Goal: Transaction & Acquisition: Download file/media

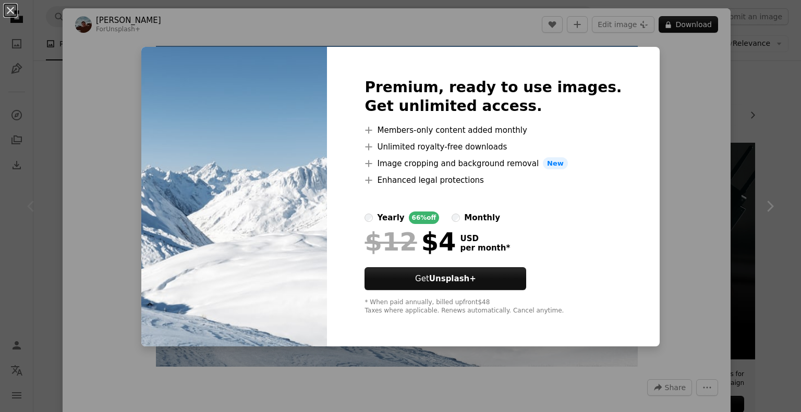
click at [764, 226] on div "An X shape Premium, ready to use images. Get unlimited access. A plus sign Memb…" at bounding box center [400, 206] width 801 height 412
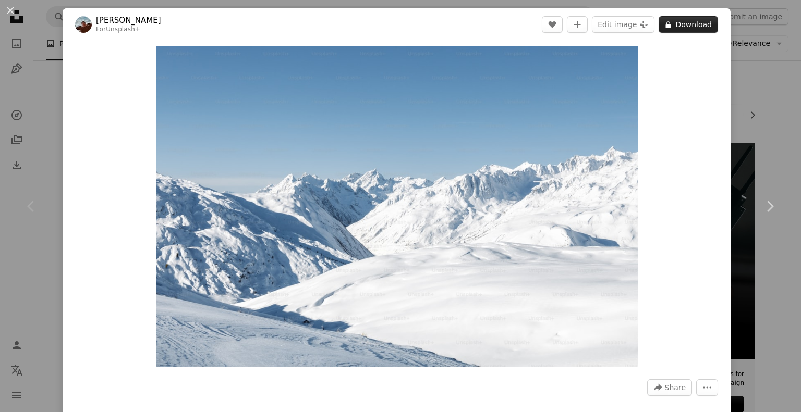
click at [667, 24] on button "A lock Download" at bounding box center [688, 24] width 59 height 17
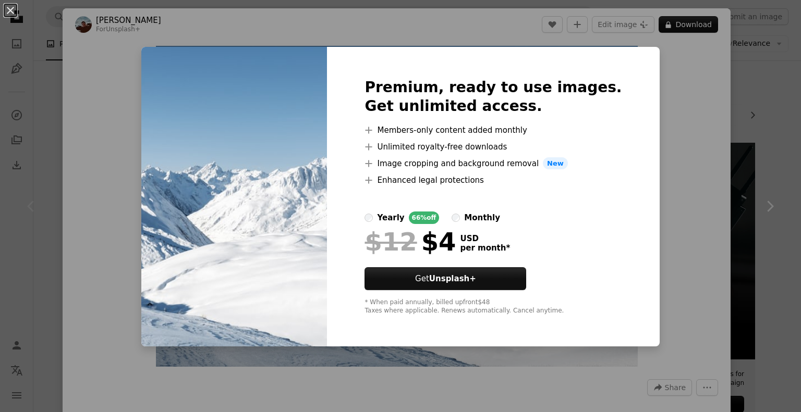
click at [737, 131] on div "An X shape Premium, ready to use images. Get unlimited access. A plus sign Memb…" at bounding box center [400, 206] width 801 height 412
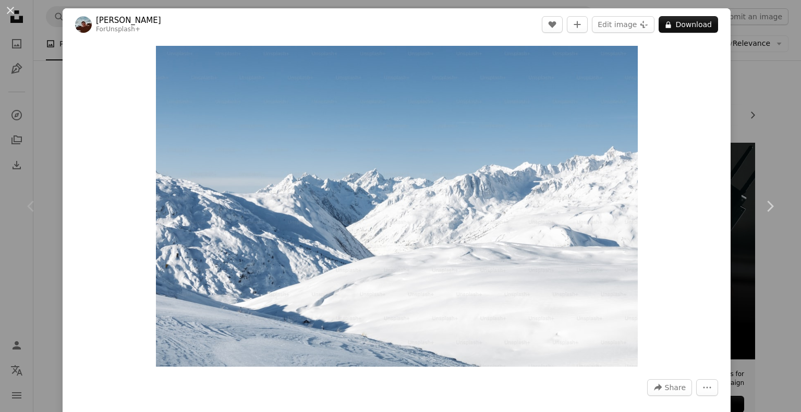
click at [737, 131] on div "An X shape Chevron left Chevron right [PERSON_NAME] For Unsplash+ A heart A plu…" at bounding box center [400, 206] width 801 height 412
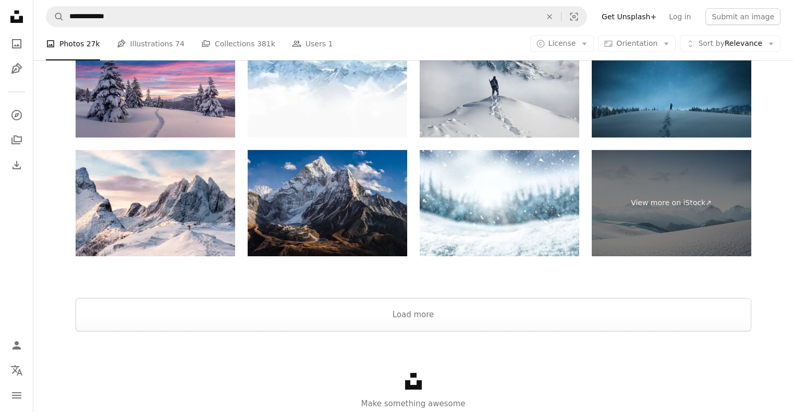
scroll to position [2138, 0]
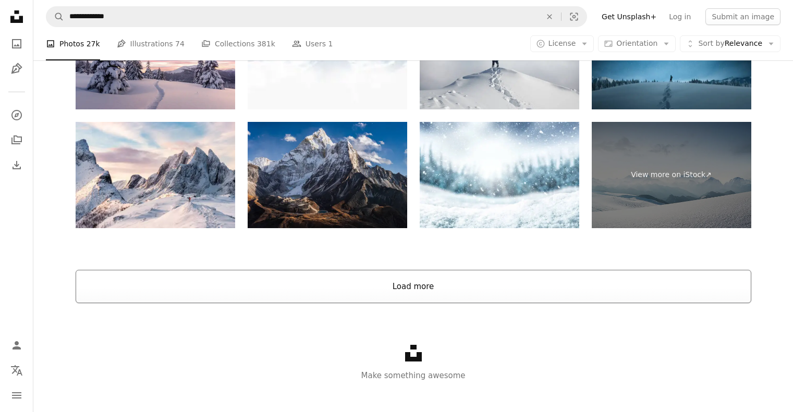
click at [430, 291] on button "Load more" at bounding box center [414, 286] width 676 height 33
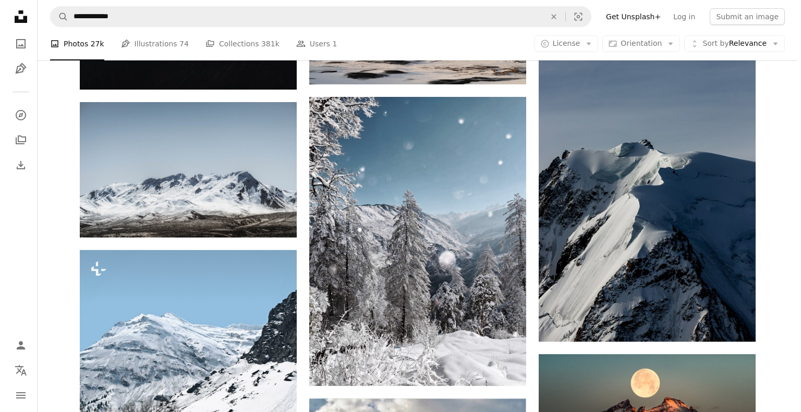
scroll to position [2855, 0]
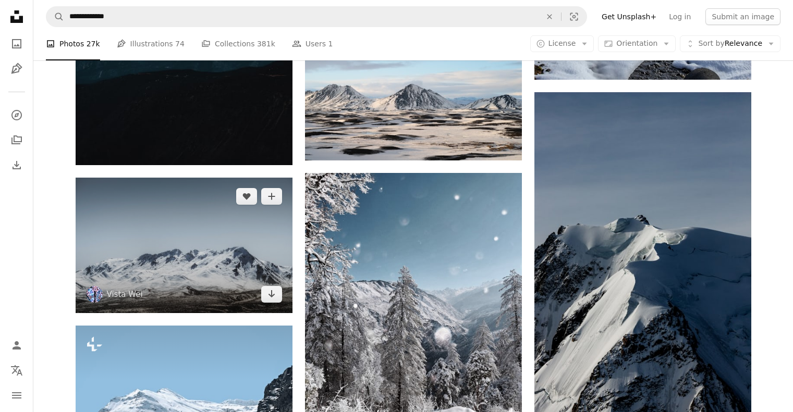
click at [225, 255] on img at bounding box center [184, 246] width 217 height 136
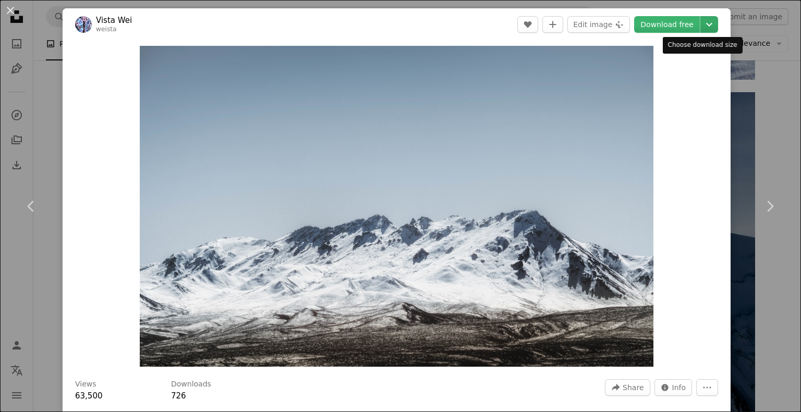
click at [706, 25] on icon "Choose download size" at bounding box center [709, 25] width 6 height 4
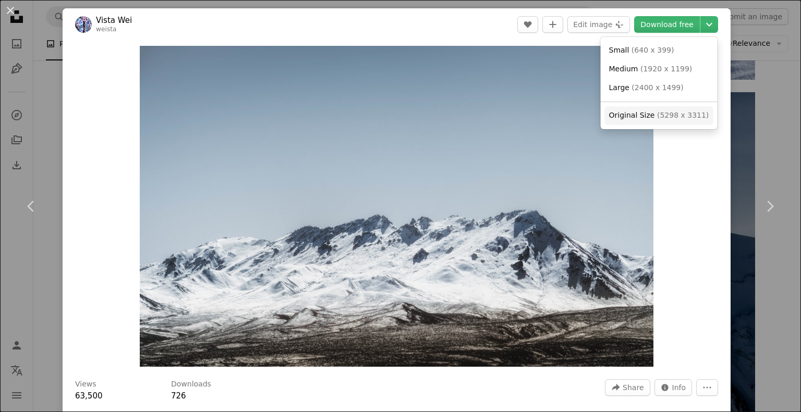
click at [685, 112] on span "( 5298 x 3311 )" at bounding box center [683, 115] width 52 height 8
